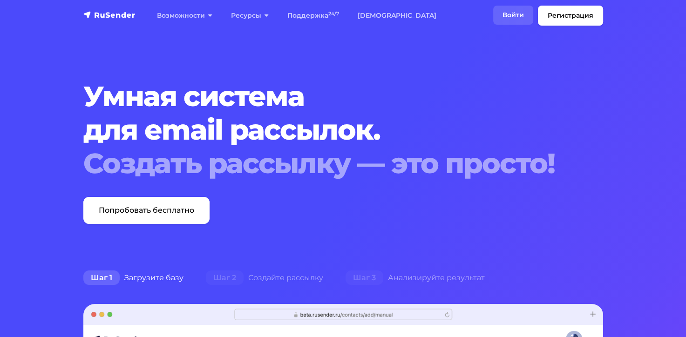
click at [519, 13] on link "Войти" at bounding box center [513, 15] width 40 height 19
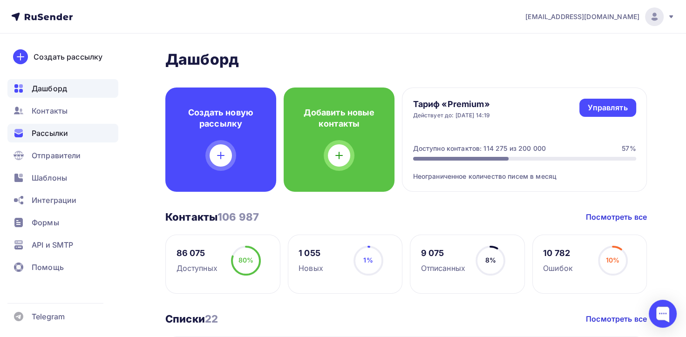
click at [55, 132] on span "Рассылки" at bounding box center [50, 133] width 36 height 11
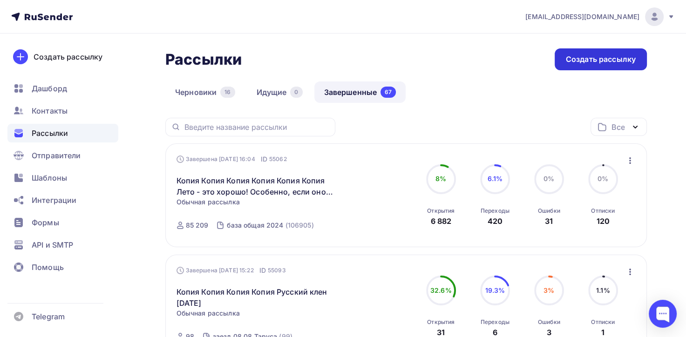
click at [580, 55] on div "Создать рассылку" at bounding box center [601, 59] width 70 height 11
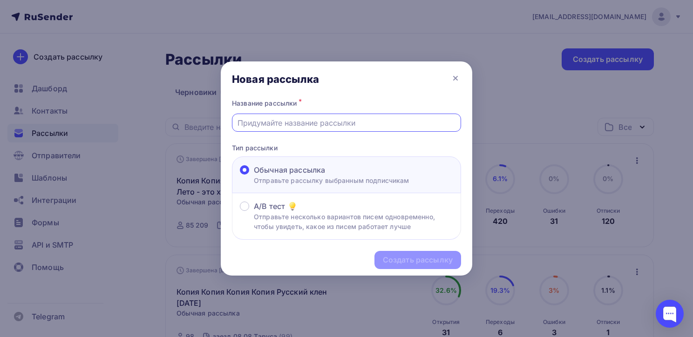
click at [347, 125] on input "text" at bounding box center [347, 122] width 219 height 11
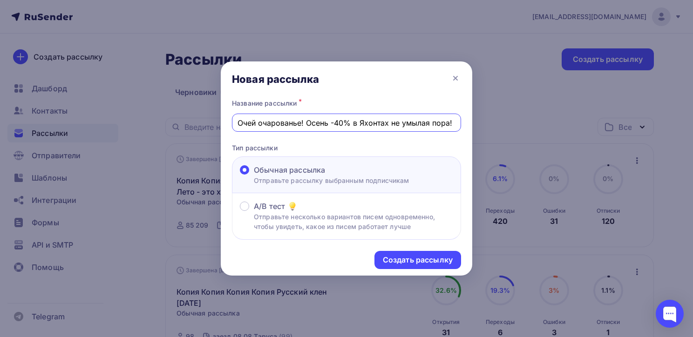
click at [411, 123] on input "Очей очарованье! Осень -40% в Яхонтах не умылая пора!" at bounding box center [347, 122] width 219 height 11
click at [350, 125] on input "Очей очарованье! Осень -40% в Яхонтах не унылая пора!" at bounding box center [347, 122] width 219 height 11
click at [430, 120] on input "Очей очарованье! Осень в Яхонтах не унылая пора!" at bounding box center [347, 122] width 219 height 11
drag, startPoint x: 304, startPoint y: 120, endPoint x: 218, endPoint y: 120, distance: 86.2
click at [218, 120] on div "Новая рассылка Название рассылки * Очей очарованье! Осень в Яхонтах не унылая п…" at bounding box center [346, 168] width 693 height 337
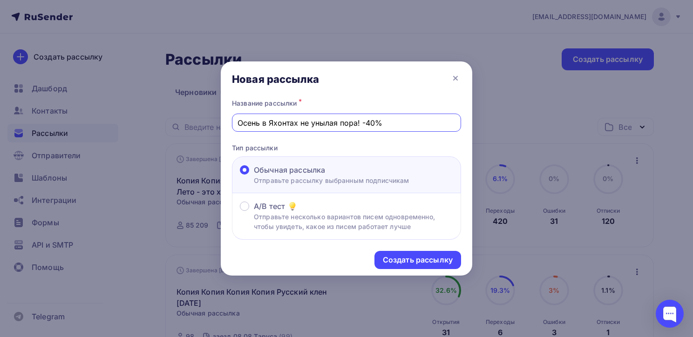
click at [271, 122] on input "Осень в Яхонтах не унылая пора! -40%" at bounding box center [347, 122] width 219 height 11
click at [302, 122] on input "Осень в "Яхонтах не унылая пора! -40%" at bounding box center [347, 122] width 219 height 11
type input "Осень в "Яхонтах" не унылая пора! -40%"
click at [416, 266] on div "Создать рассылку" at bounding box center [418, 260] width 87 height 18
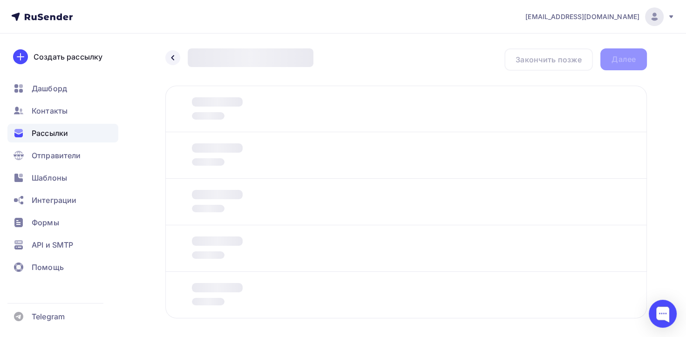
scroll to position [41, 0]
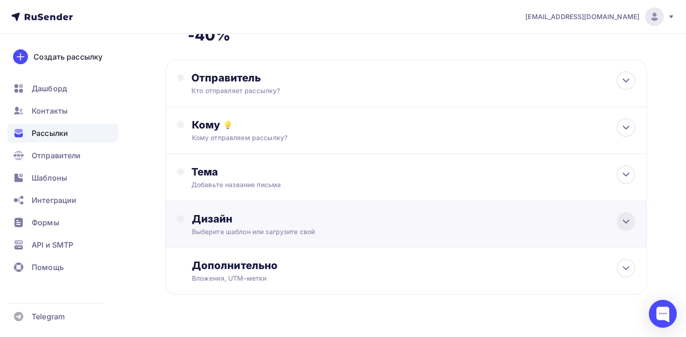
click at [625, 221] on icon at bounding box center [626, 221] width 11 height 11
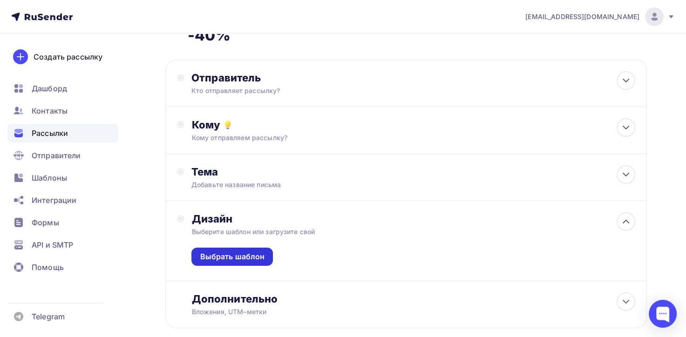
click at [231, 255] on div "Выбрать шаблон" at bounding box center [232, 257] width 65 height 11
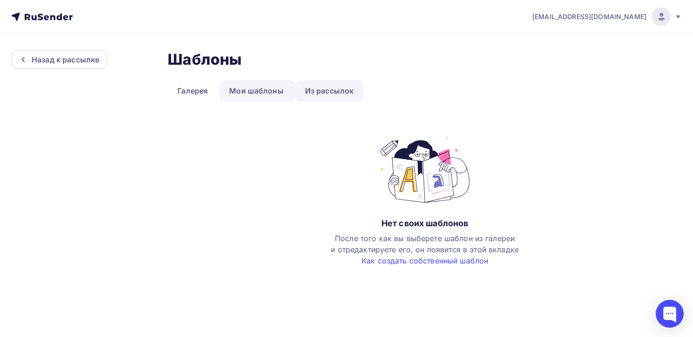
click at [318, 88] on link "Из рассылок" at bounding box center [329, 90] width 69 height 21
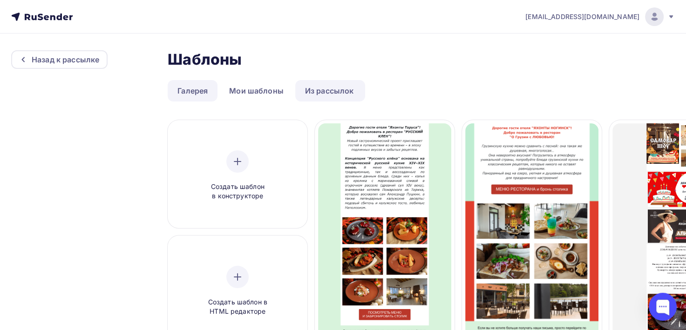
click at [206, 89] on link "Галерея" at bounding box center [193, 90] width 50 height 21
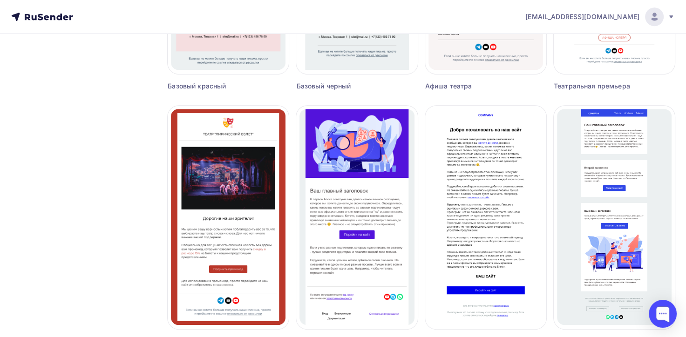
scroll to position [618, 0]
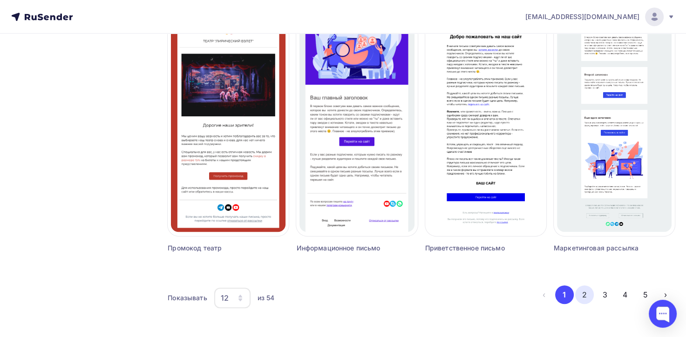
click at [584, 294] on button "2" at bounding box center [585, 295] width 19 height 19
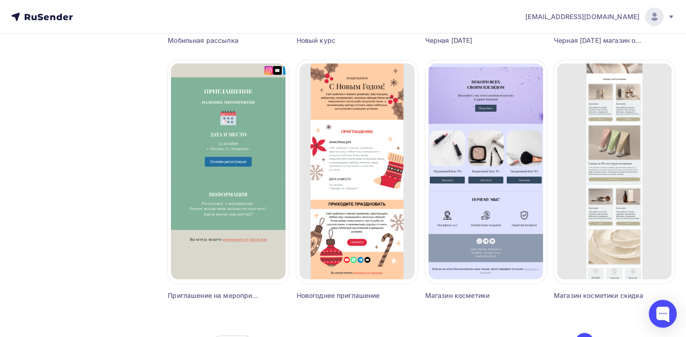
scroll to position [572, 0]
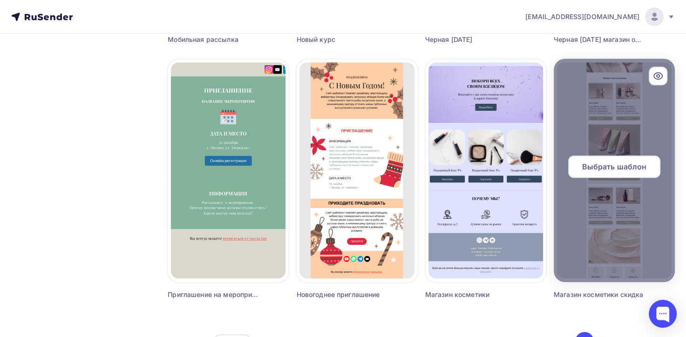
click at [629, 171] on span "Выбрать шаблон" at bounding box center [614, 166] width 65 height 11
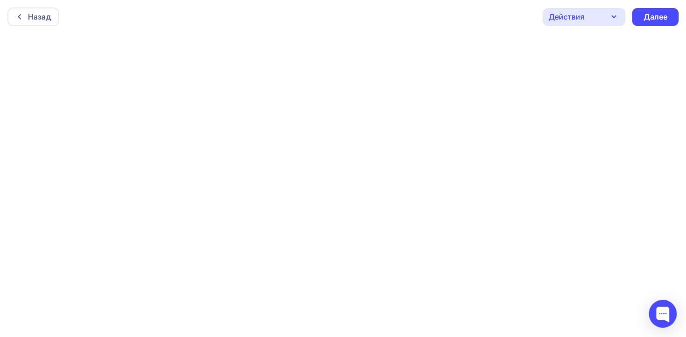
scroll to position [2, 0]
click at [656, 12] on div "Далее" at bounding box center [656, 15] width 24 height 11
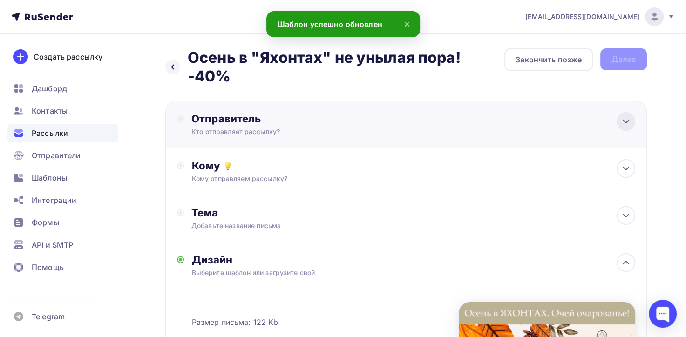
click at [623, 119] on icon at bounding box center [626, 121] width 11 height 11
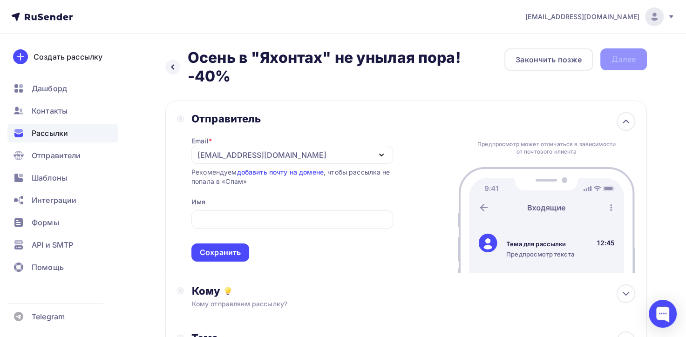
click at [395, 139] on div "Отправитель Email * [EMAIL_ADDRESS][DOMAIN_NAME] [EMAIL_ADDRESS][DOMAIN_NAME] […" at bounding box center [406, 187] width 482 height 173
click at [379, 158] on icon "button" at bounding box center [381, 155] width 11 height 11
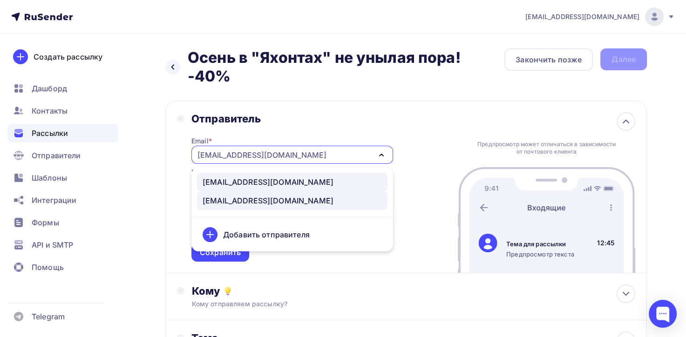
click at [244, 184] on div "[EMAIL_ADDRESS][DOMAIN_NAME]" at bounding box center [268, 182] width 131 height 11
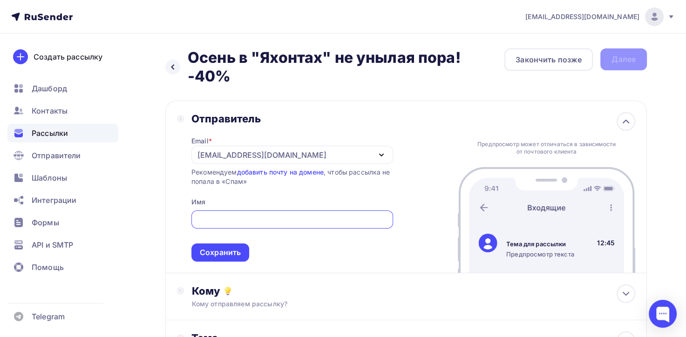
click at [233, 218] on input "text" at bounding box center [292, 219] width 191 height 11
type input "Яхонты"
click at [241, 250] on div "Сохранить" at bounding box center [221, 253] width 58 height 18
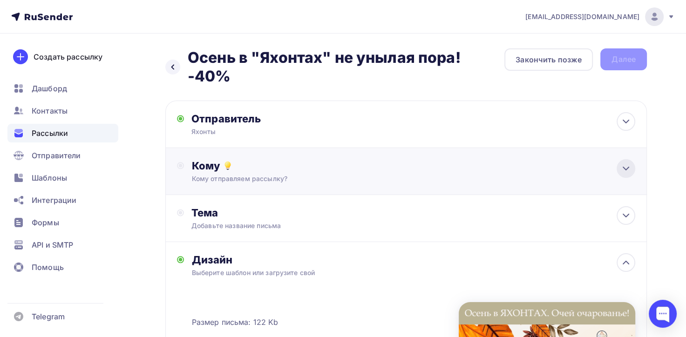
click at [627, 167] on icon at bounding box center [626, 168] width 11 height 11
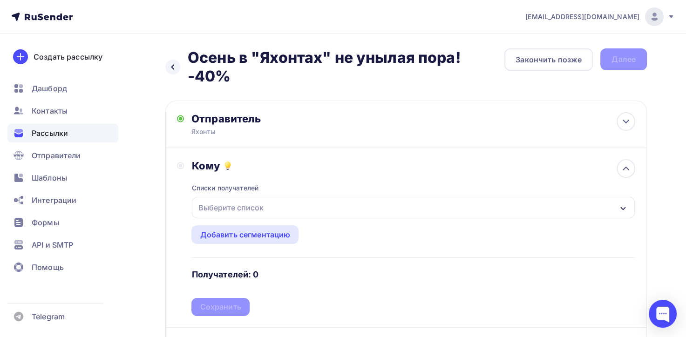
click at [623, 207] on icon "button" at bounding box center [623, 208] width 7 height 7
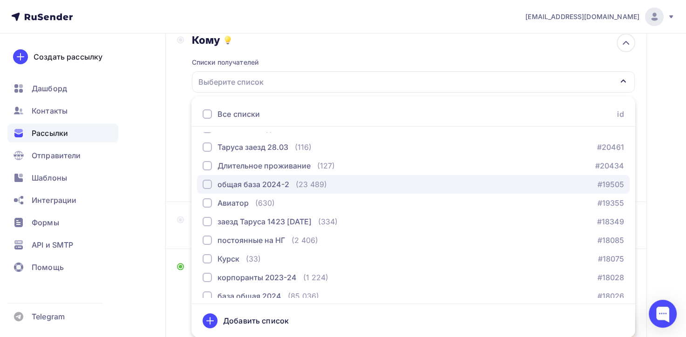
scroll to position [207, 0]
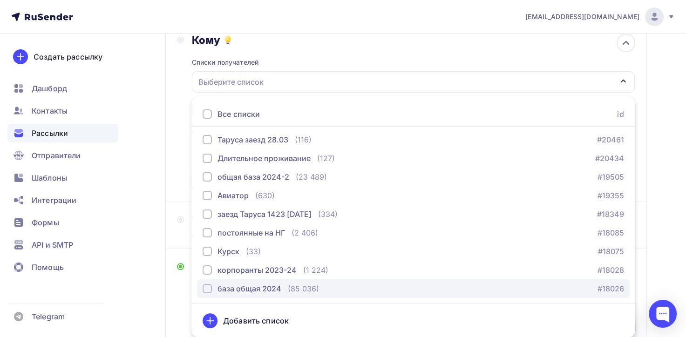
click at [291, 290] on div "(85 036)" at bounding box center [303, 288] width 31 height 11
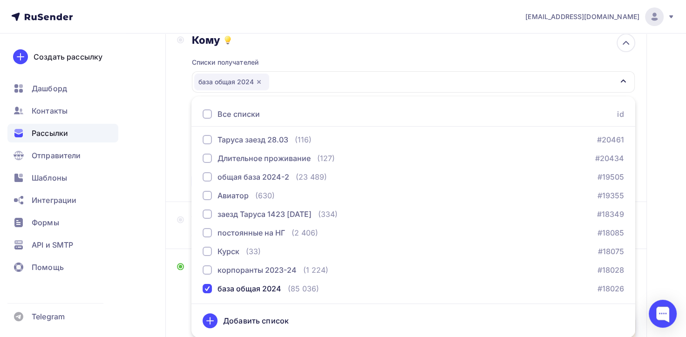
click at [125, 301] on div "Создать рассылку [GEOGRAPHIC_DATA] Контакты Рассылки Отправители Шаблоны Интегр…" at bounding box center [63, 186] width 126 height 304
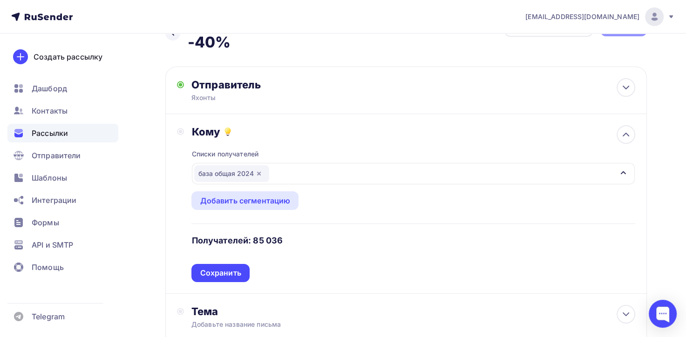
scroll to position [33, 0]
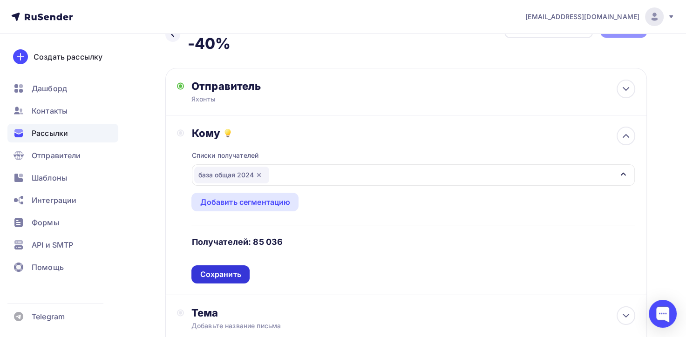
click at [219, 278] on div "Сохранить" at bounding box center [220, 274] width 41 height 11
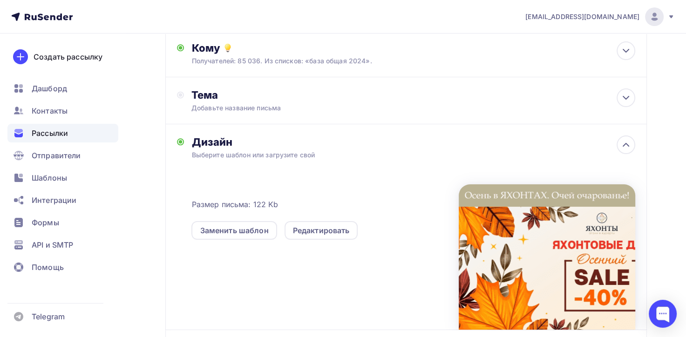
scroll to position [126, 0]
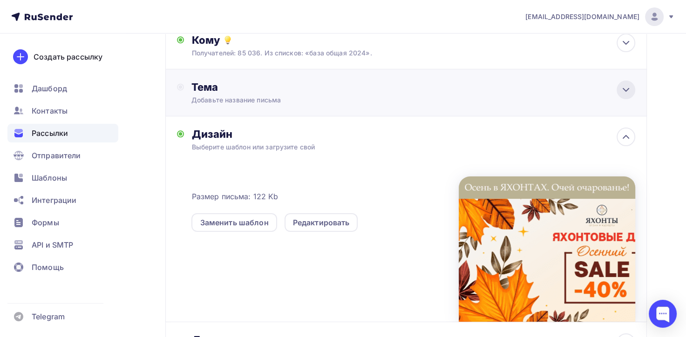
drag, startPoint x: 625, startPoint y: 93, endPoint x: 618, endPoint y: 93, distance: 7.0
click at [624, 93] on icon at bounding box center [626, 89] width 11 height 11
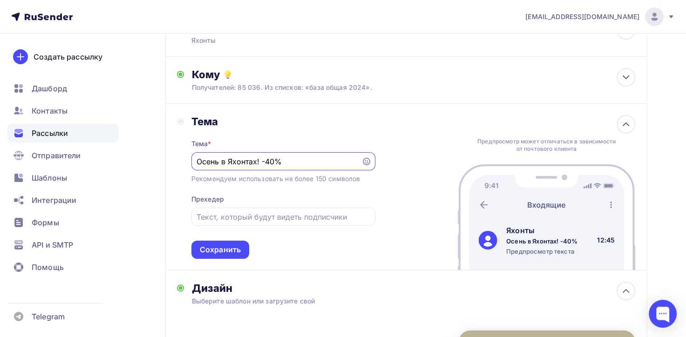
scroll to position [93, 0]
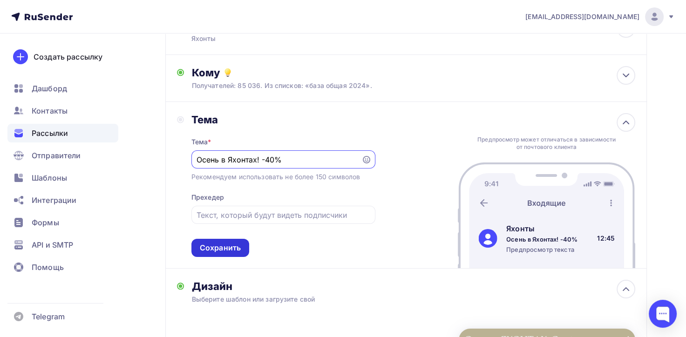
type input "Осень в Яхонтах! -40%"
drag, startPoint x: 211, startPoint y: 249, endPoint x: 270, endPoint y: 233, distance: 61.7
click at [211, 250] on div "Сохранить" at bounding box center [220, 248] width 41 height 11
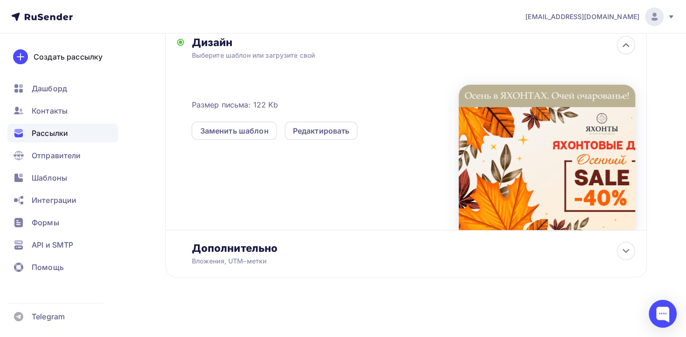
scroll to position [0, 0]
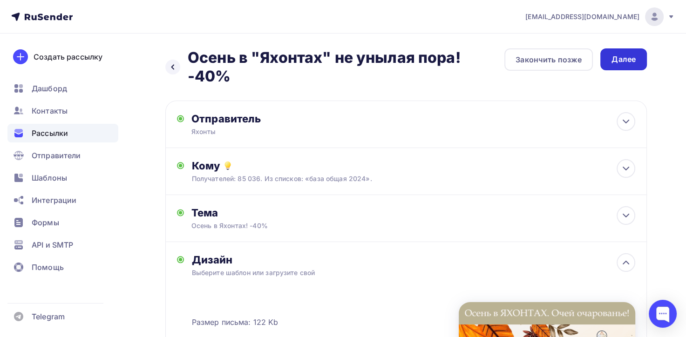
click at [631, 63] on div "Далее" at bounding box center [624, 59] width 24 height 11
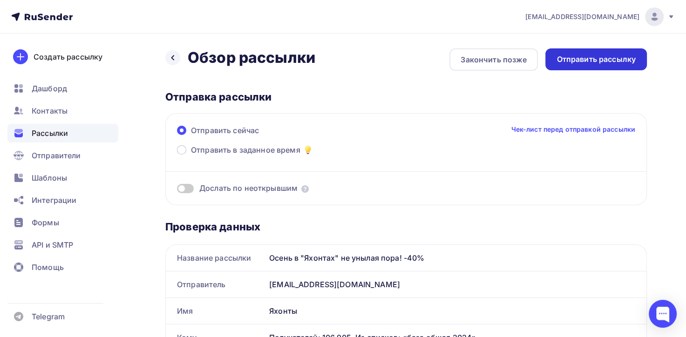
click at [632, 58] on div "Отправить рассылку" at bounding box center [596, 59] width 79 height 11
